Goal: Task Accomplishment & Management: Manage account settings

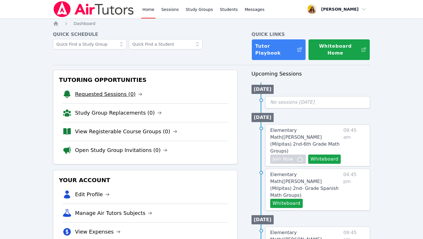
click at [113, 92] on link "Requested Sessions (0)" at bounding box center [109, 94] width 68 height 8
